Goal: Contribute content: Add original content to the website for others to see

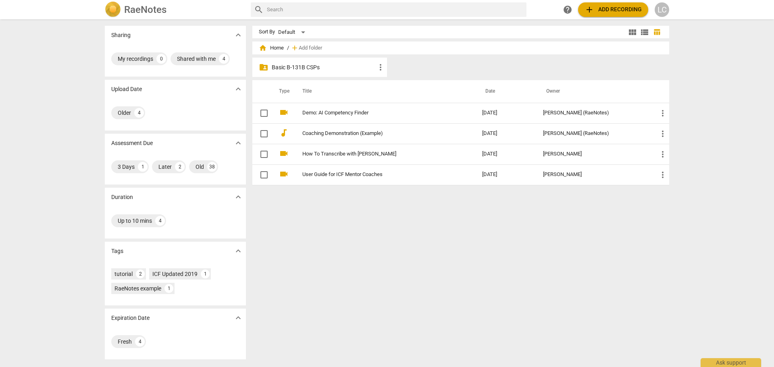
click at [379, 65] on span "more_vert" at bounding box center [381, 67] width 10 height 10
click at [349, 64] on div at bounding box center [387, 183] width 774 height 367
click at [310, 64] on p "Basic B-131B CSPs" at bounding box center [324, 67] width 104 height 8
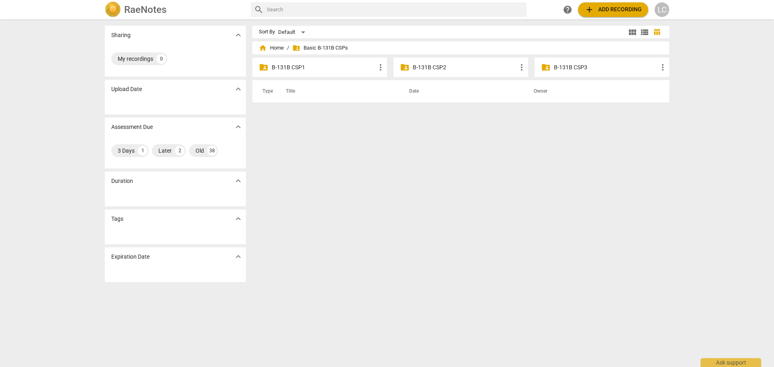
click at [590, 64] on p "B-131B CSP3" at bounding box center [606, 67] width 104 height 8
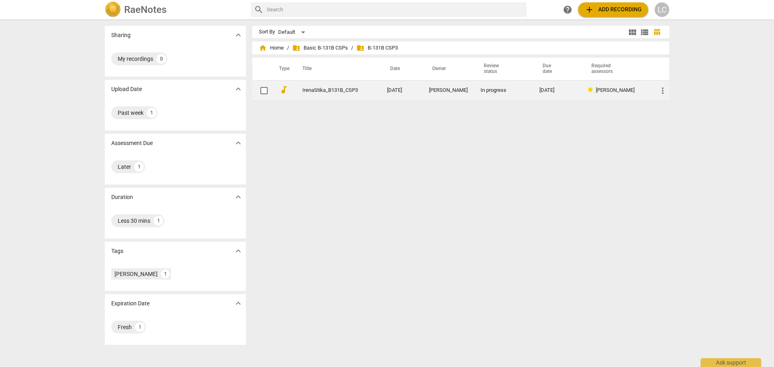
click at [314, 89] on link "IrenaStika_B131B_CSP3" at bounding box center [330, 90] width 56 height 6
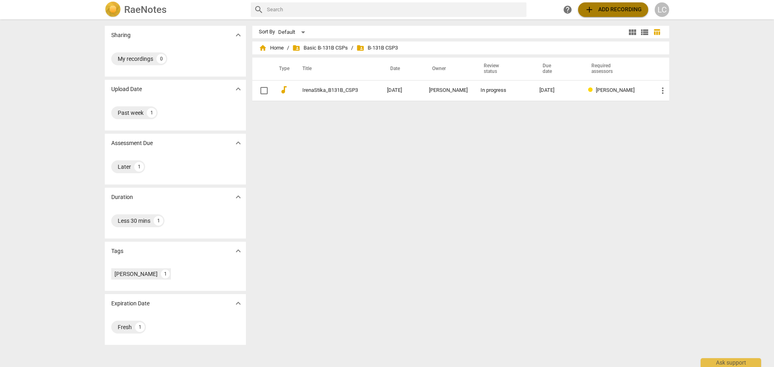
click at [586, 10] on span "add" at bounding box center [589, 10] width 10 height 10
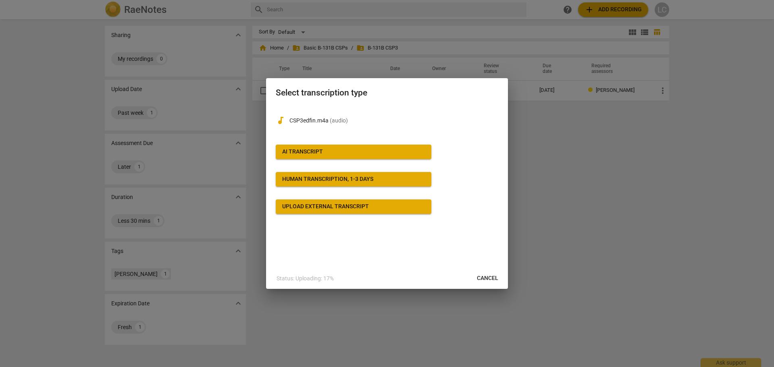
click at [293, 151] on div "AI Transcript" at bounding box center [302, 152] width 41 height 8
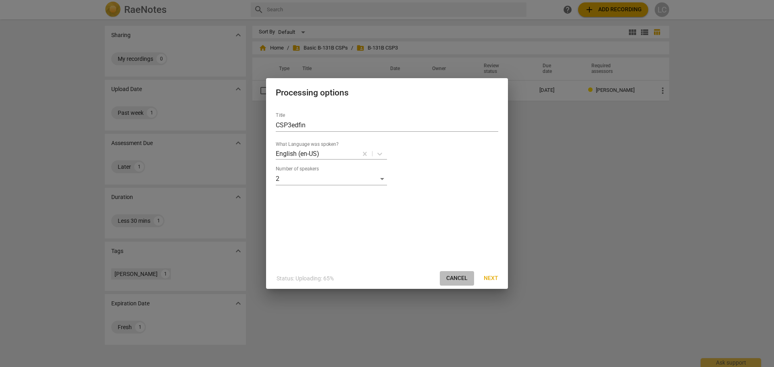
click at [453, 276] on span "Cancel" at bounding box center [456, 278] width 21 height 8
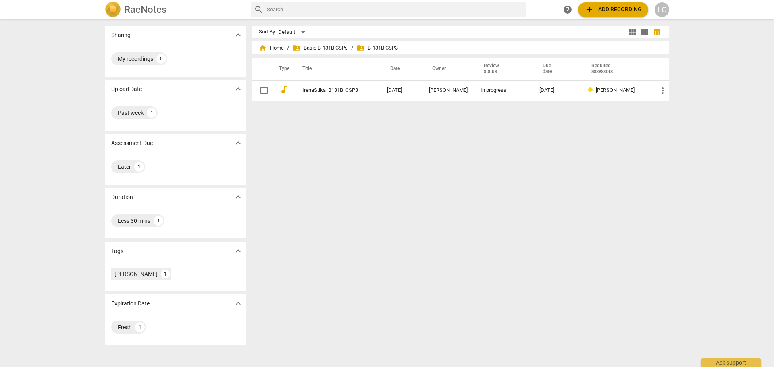
click at [594, 11] on span "add" at bounding box center [589, 10] width 10 height 10
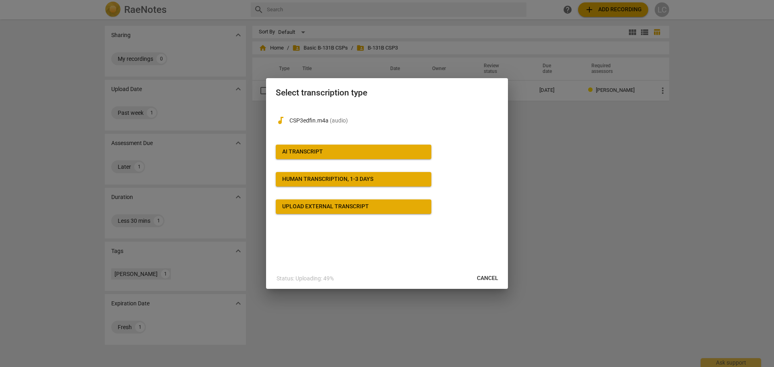
click at [295, 148] on div "AI Transcript" at bounding box center [302, 152] width 41 height 8
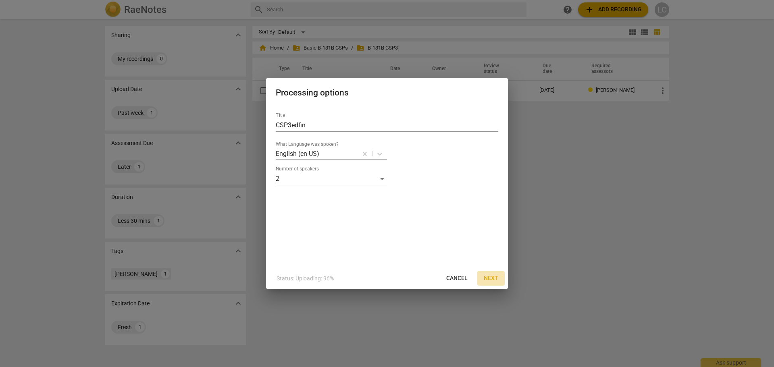
click at [493, 277] on span "Next" at bounding box center [491, 278] width 15 height 8
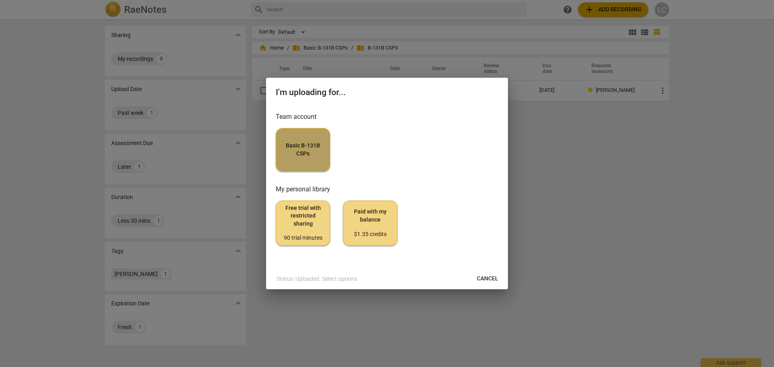
click at [298, 150] on span "Basic B-131B CSPs" at bounding box center [303, 150] width 41 height 16
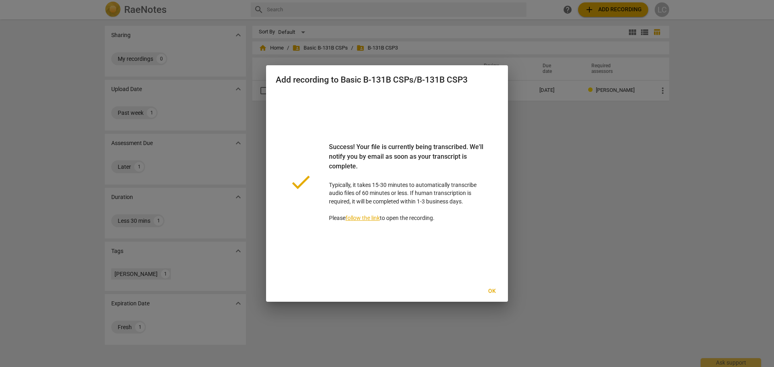
click at [366, 218] on link "follow the link" at bounding box center [362, 218] width 34 height 6
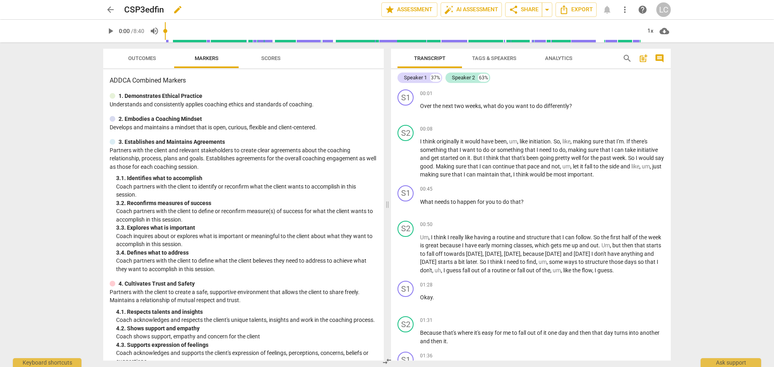
click at [179, 10] on span "edit" at bounding box center [178, 10] width 10 height 10
type input "C"
type input "[PERSON_NAME] Callaghan_B131B_CSP3"
click at [643, 60] on span "post_add" at bounding box center [643, 59] width 10 height 10
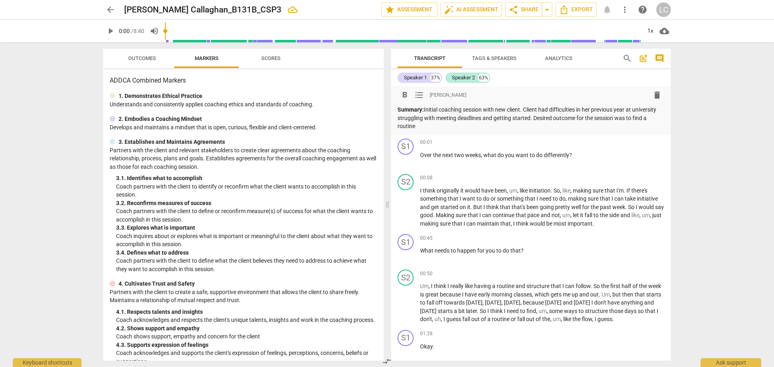
click at [556, 119] on p "Summary: Initial coaching session with new client. Client had difficulties in h…" at bounding box center [530, 118] width 267 height 25
click at [481, 126] on p "Summary: Initial coaching session with new client. Client had difficulties in h…" at bounding box center [530, 118] width 267 height 25
click at [569, 127] on p "Summary: Initial coaching session with new client. Client had difficulties in h…" at bounding box center [530, 118] width 267 height 25
click at [520, 125] on p "Summary: Initial coaching session with new client. Client had difficulties in h…" at bounding box center [530, 118] width 267 height 25
click at [547, 124] on p "Summary: Initial coaching session with new client. Client had difficulties in h…" at bounding box center [530, 118] width 267 height 25
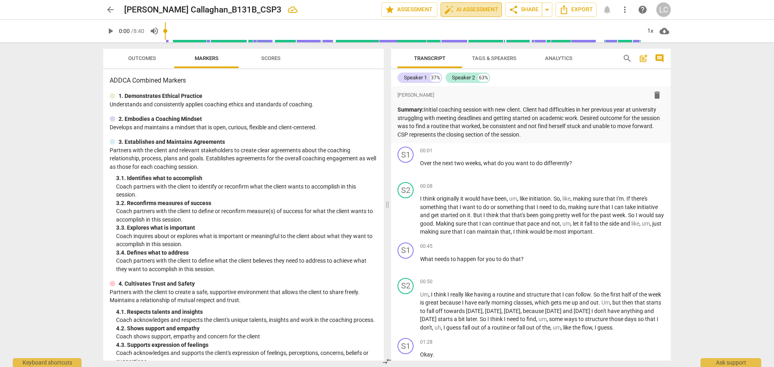
click at [460, 9] on span "auto_fix_high AI Assessment" at bounding box center [471, 10] width 54 height 10
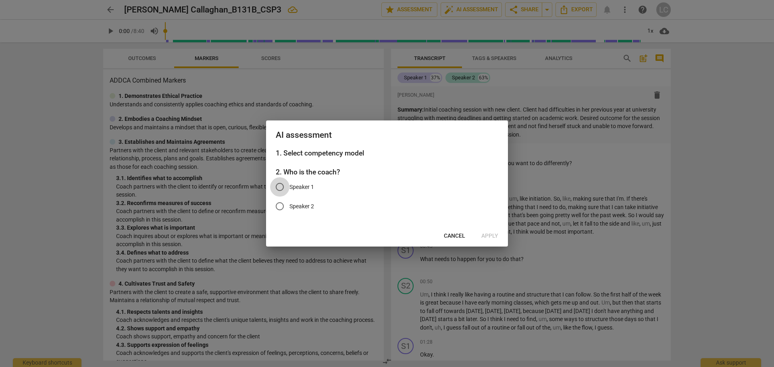
click at [280, 186] on input "Speaker 1" at bounding box center [279, 186] width 19 height 19
radio input "true"
click at [485, 237] on span "Apply" at bounding box center [489, 236] width 17 height 8
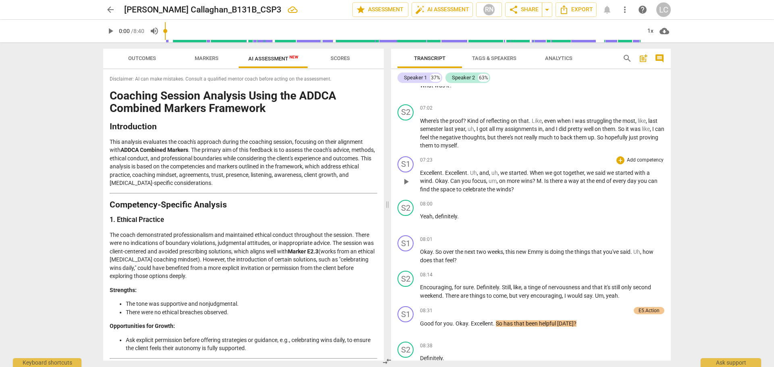
scroll to position [1551, 0]
